Goal: Transaction & Acquisition: Purchase product/service

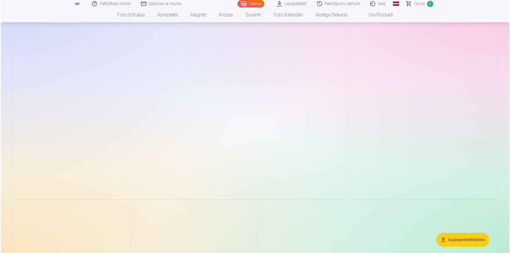
scroll to position [106, 0]
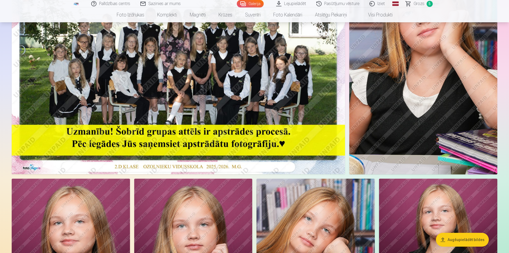
click at [276, 111] on img at bounding box center [178, 63] width 333 height 222
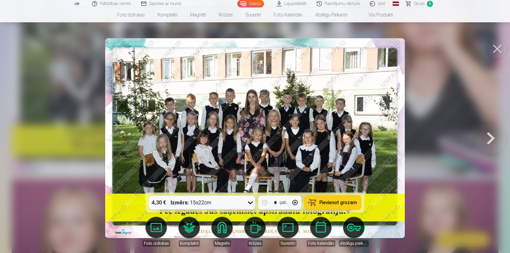
click at [250, 202] on icon at bounding box center [250, 202] width 9 height 9
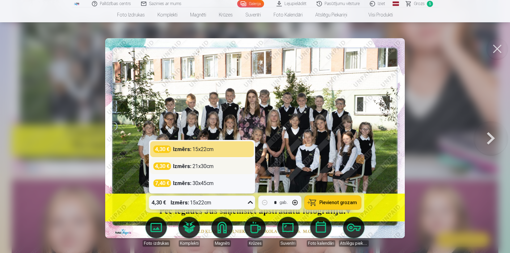
click at [199, 168] on div "Izmērs : 21x30cm" at bounding box center [193, 166] width 41 height 7
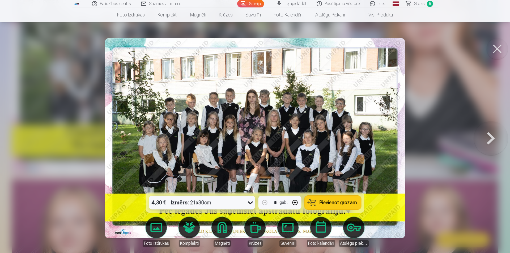
click at [344, 206] on button "Pievienot grozam" at bounding box center [333, 203] width 57 height 14
click at [421, 5] on span "Grozs" at bounding box center [419, 4] width 11 height 6
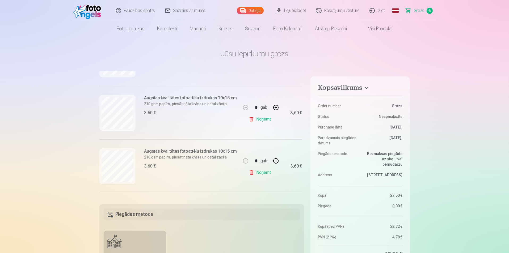
scroll to position [260, 0]
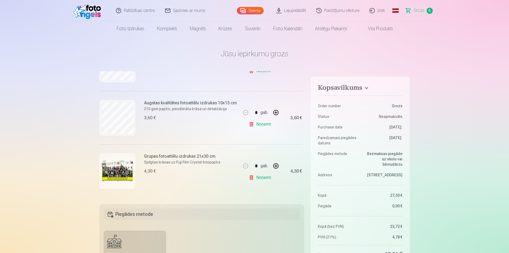
click at [258, 176] on link "Noņemt" at bounding box center [261, 177] width 24 height 11
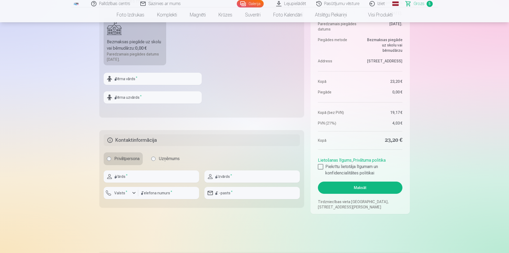
scroll to position [186, 0]
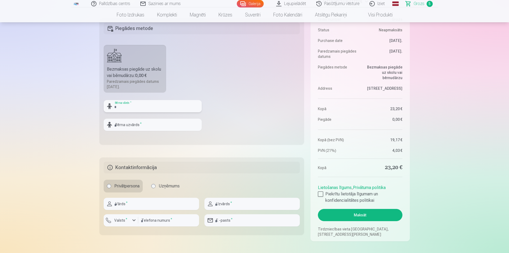
click at [146, 109] on input "text" at bounding box center [153, 106] width 98 height 12
type input "*******"
click at [135, 122] on input "text" at bounding box center [153, 125] width 98 height 12
type input "***"
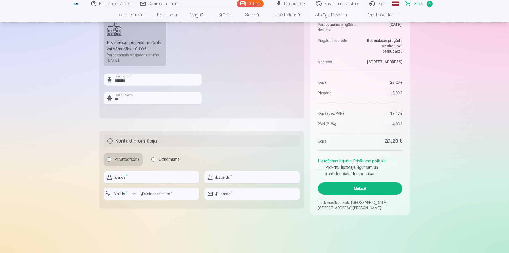
scroll to position [239, 0]
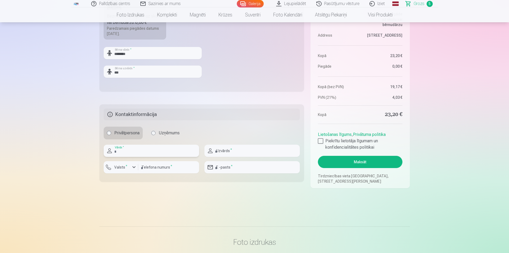
click at [142, 153] on input "text" at bounding box center [151, 151] width 95 height 12
click at [150, 152] on input "text" at bounding box center [151, 151] width 95 height 12
type input "*******"
click at [239, 154] on input "text" at bounding box center [251, 151] width 95 height 12
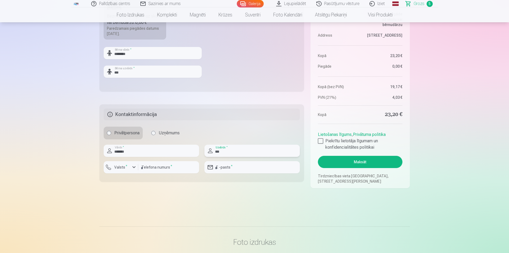
type input "***"
click at [150, 166] on input "number" at bounding box center [168, 167] width 61 height 12
type input "********"
click at [238, 167] on input "email" at bounding box center [251, 167] width 95 height 12
type input "**********"
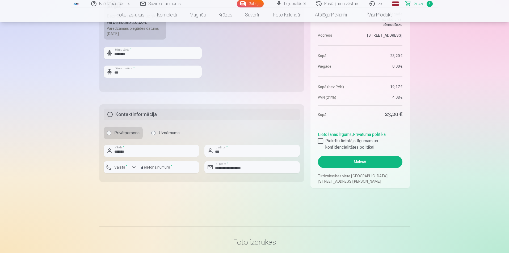
click at [240, 202] on main "Jūsu iepirkumu grozs Kopsavilkums Order number Grozs Status Neapmaksāts Purchas…" at bounding box center [254, 5] width 310 height 417
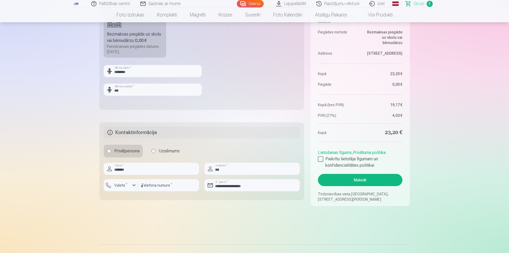
scroll to position [213, 0]
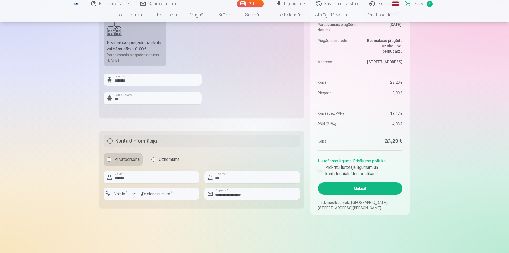
click at [319, 167] on div at bounding box center [320, 167] width 5 height 5
click at [372, 188] on button "Maksāt" at bounding box center [360, 188] width 84 height 12
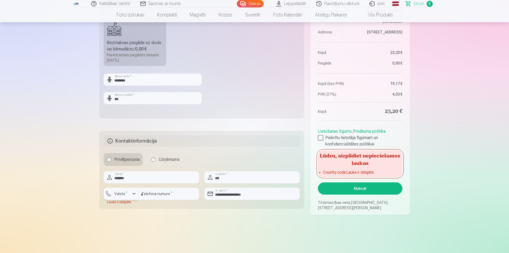
click at [135, 193] on div "button" at bounding box center [134, 194] width 6 height 6
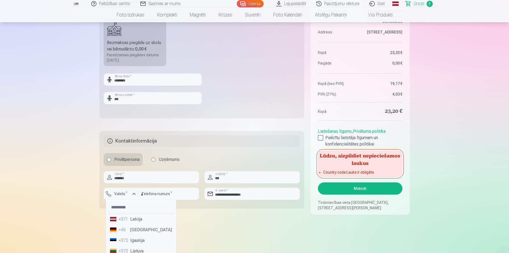
click at [135, 219] on li "+371 Latvija" at bounding box center [141, 219] width 66 height 11
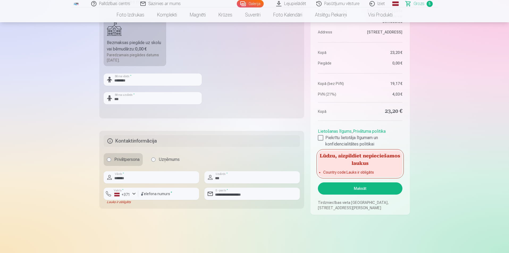
click at [232, 236] on main "Jūsu iepirkumu grozs Kopsavilkums Order number Grozs Status Neapmaksāts Purchas…" at bounding box center [254, 32] width 310 height 417
click at [374, 187] on button "Maksāt" at bounding box center [360, 188] width 84 height 12
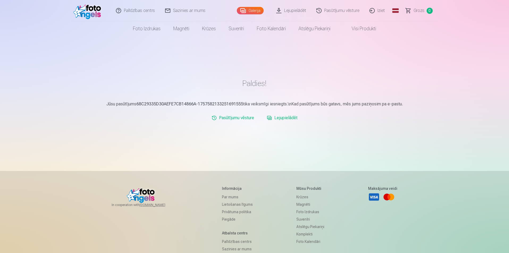
click at [297, 12] on link "Lejupielādēt" at bounding box center [291, 10] width 40 height 21
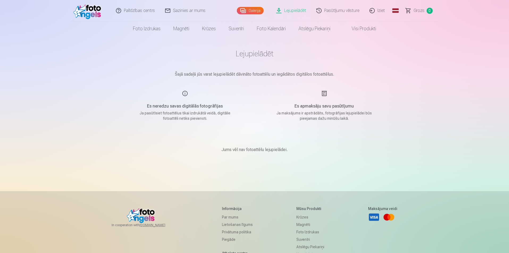
click at [92, 63] on div "Palīdzības centrs Sazinies ar mums Galerija Lejupielādēt Pasūtījumu vēsture Izi…" at bounding box center [254, 168] width 509 height 337
click at [96, 14] on img at bounding box center [88, 10] width 31 height 17
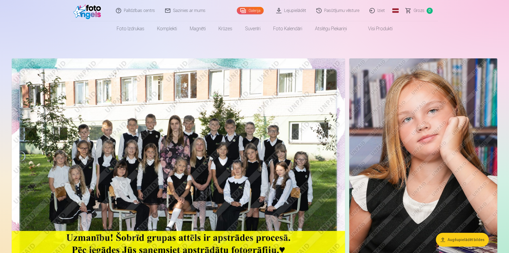
click at [294, 8] on link "Lejupielādēt" at bounding box center [291, 10] width 40 height 21
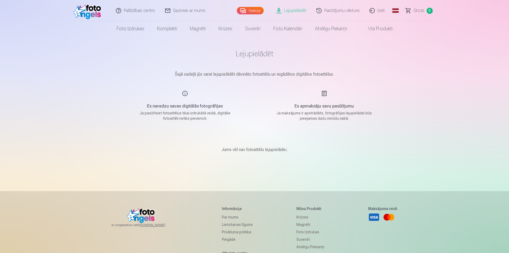
drag, startPoint x: 37, startPoint y: 132, endPoint x: 48, endPoint y: 130, distance: 10.8
click at [37, 132] on div "Palīdzības centrs Sazinies ar mums Galerija Lejupielādēt Pasūtījumu vēsture Izi…" at bounding box center [254, 168] width 509 height 337
click at [350, 11] on link "Pasūtījumu vēsture" at bounding box center [337, 10] width 53 height 21
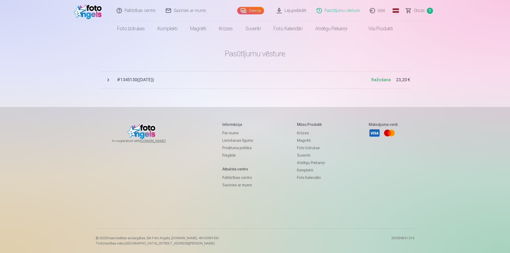
click at [128, 80] on span "# 1345130 ( 11.09.2025 )" at bounding box center [244, 80] width 254 height 6
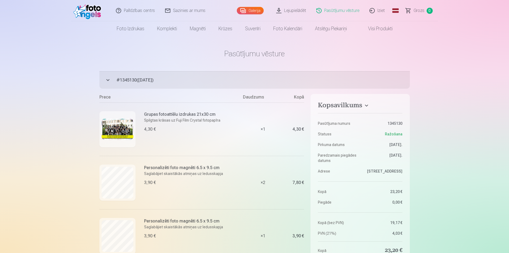
click at [297, 13] on link "Lejupielādēt" at bounding box center [291, 10] width 40 height 21
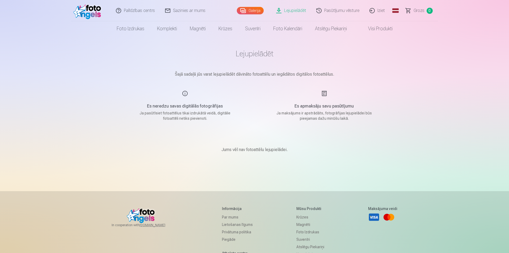
click at [297, 13] on link "Lejupielādēt" at bounding box center [291, 10] width 40 height 21
click at [84, 10] on img at bounding box center [88, 10] width 31 height 17
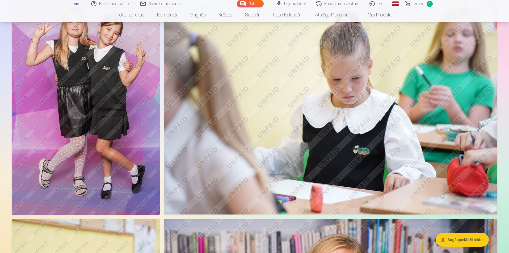
scroll to position [1036, 0]
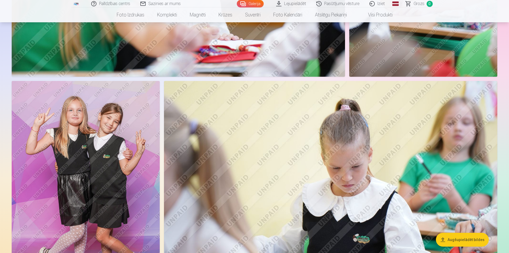
click at [294, 2] on link "Lejupielādēt" at bounding box center [291, 3] width 40 height 7
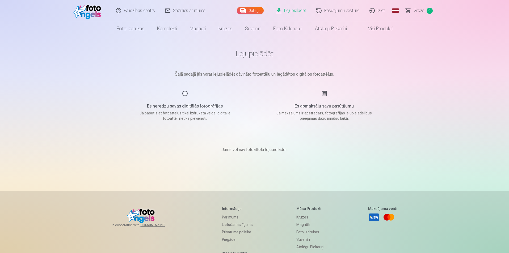
click at [357, 10] on link "Pasūtījumu vēsture" at bounding box center [337, 10] width 53 height 21
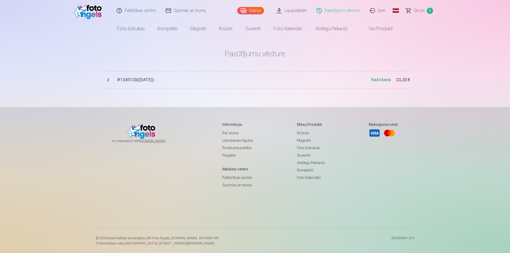
click at [381, 11] on link "Iziet" at bounding box center [378, 10] width 26 height 21
